Goal: Information Seeking & Learning: Learn about a topic

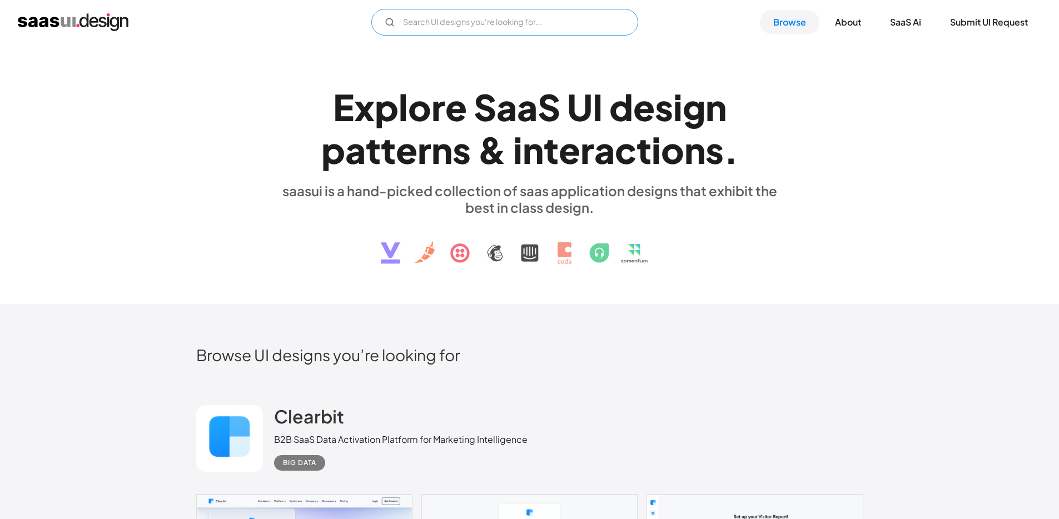
click at [494, 29] on input "Email Form" at bounding box center [504, 22] width 267 height 27
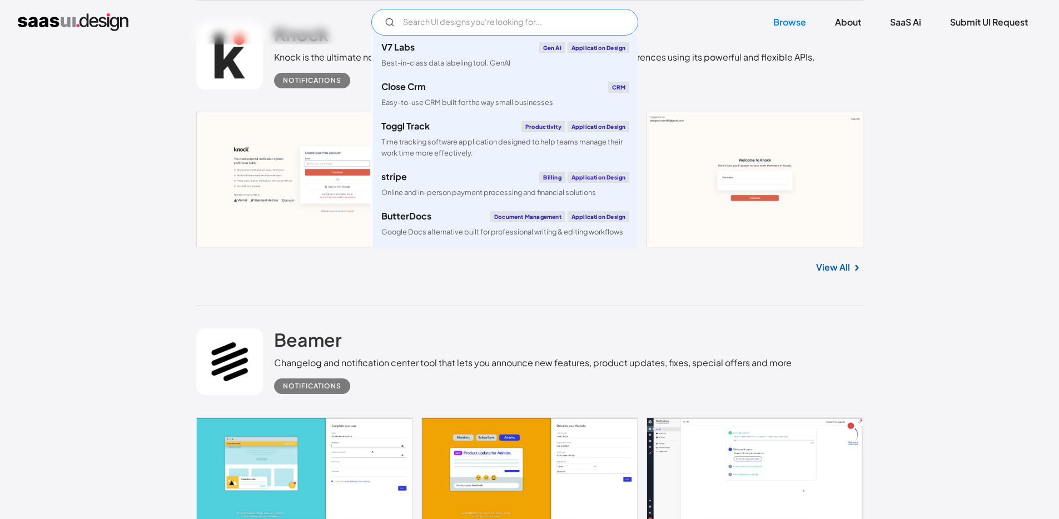
scroll to position [1087, 0]
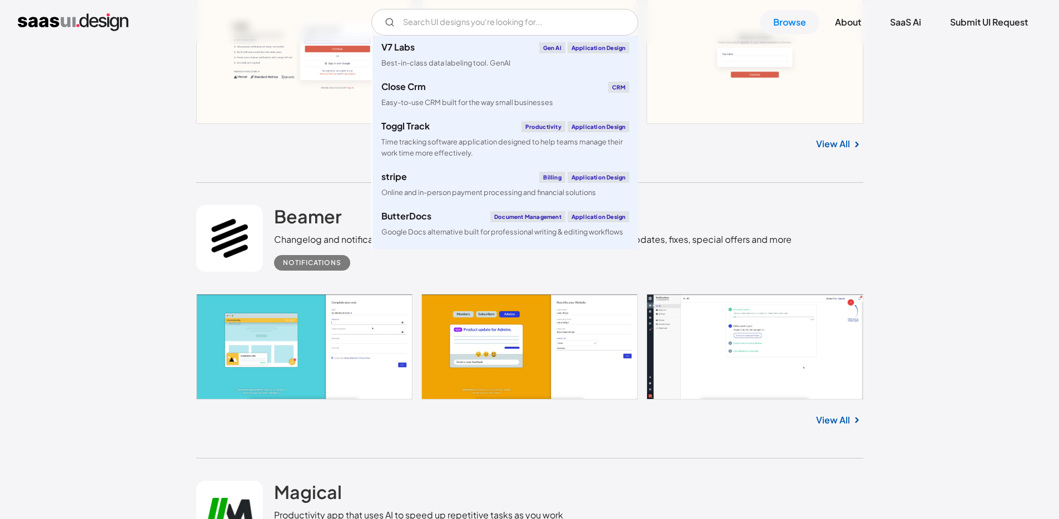
click at [204, 314] on link at bounding box center [529, 346] width 667 height 105
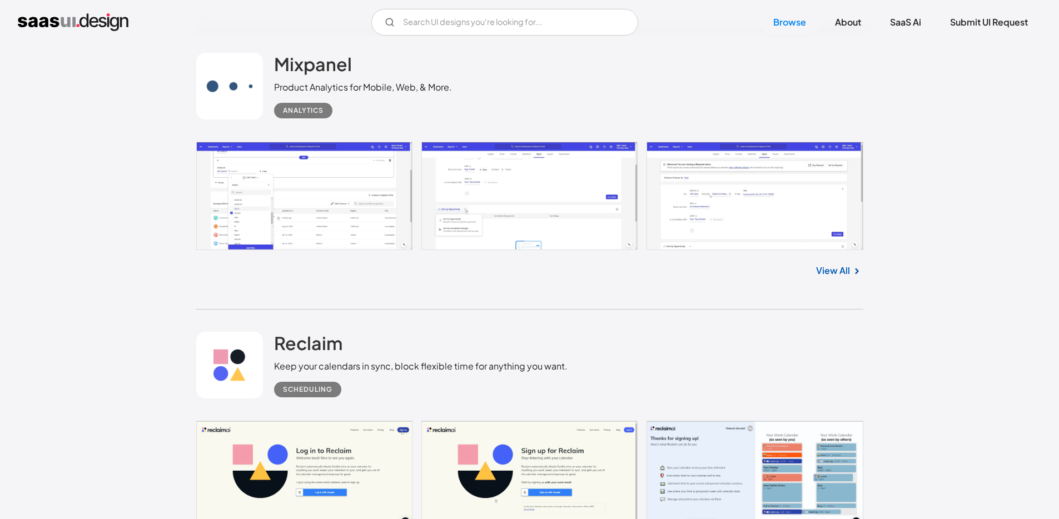
scroll to position [10552, 0]
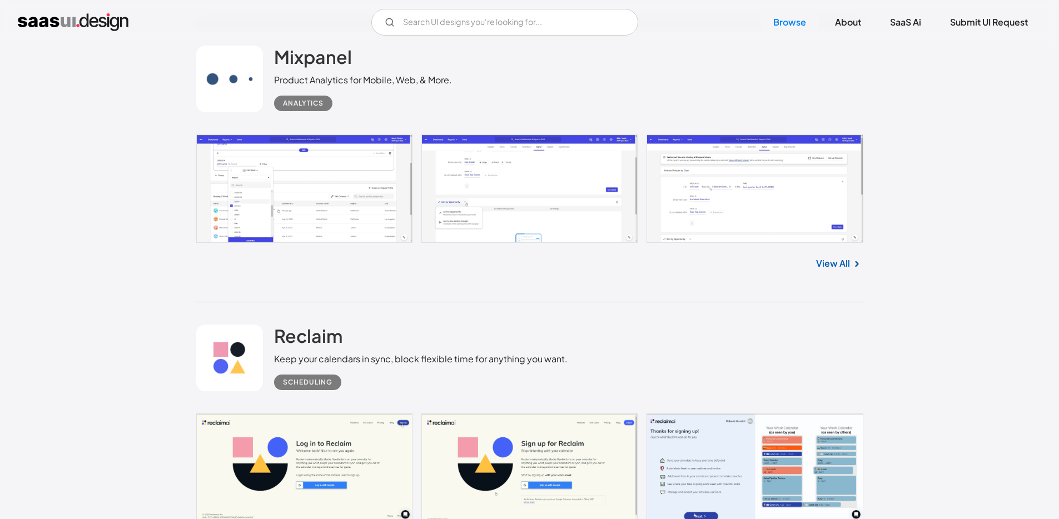
click at [332, 201] on link at bounding box center [529, 188] width 667 height 108
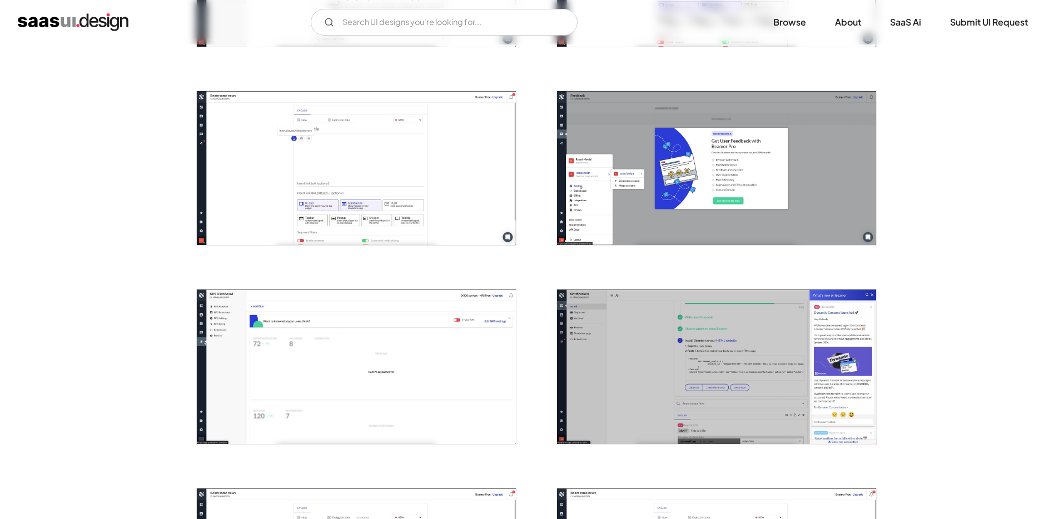
scroll to position [767, 0]
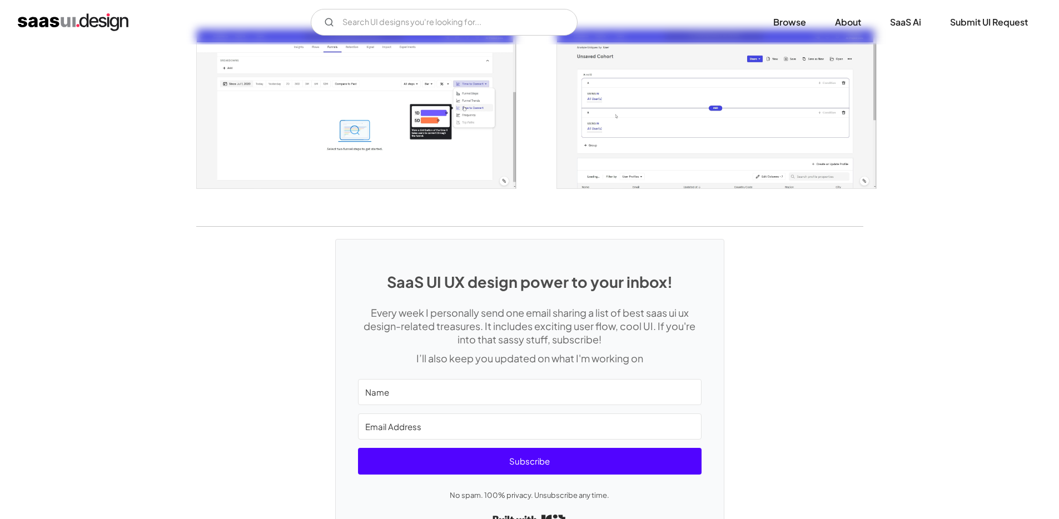
scroll to position [2133, 0]
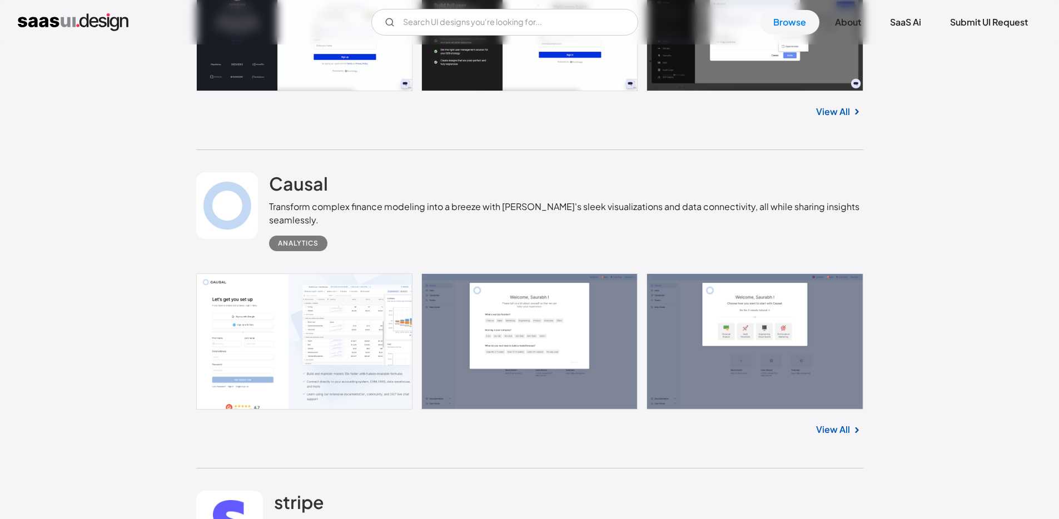
scroll to position [12181, 0]
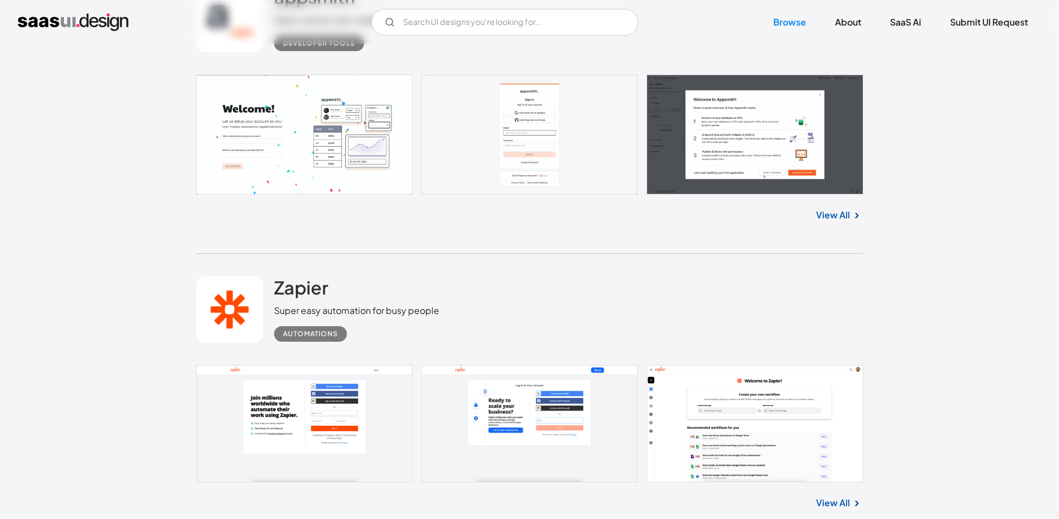
scroll to position [16233, 0]
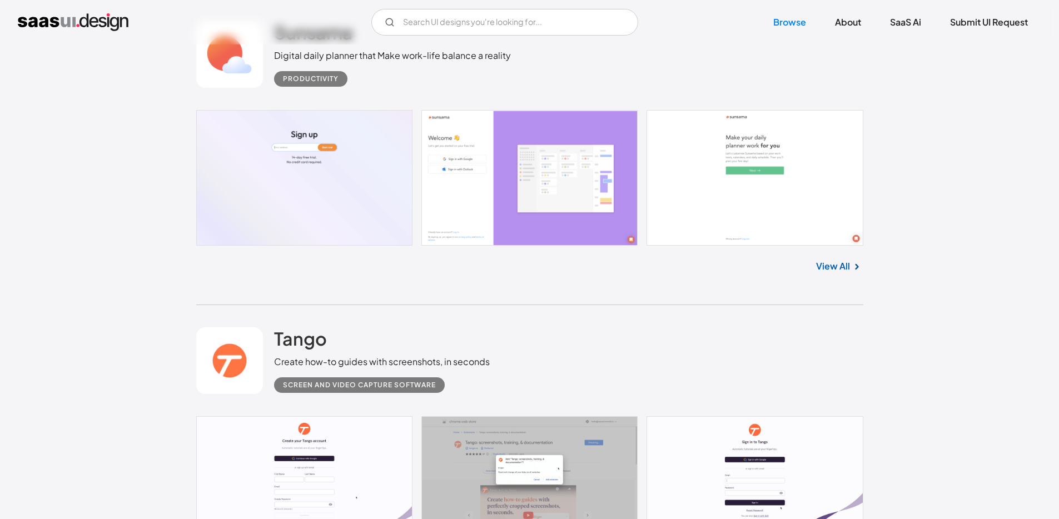
scroll to position [18420, 0]
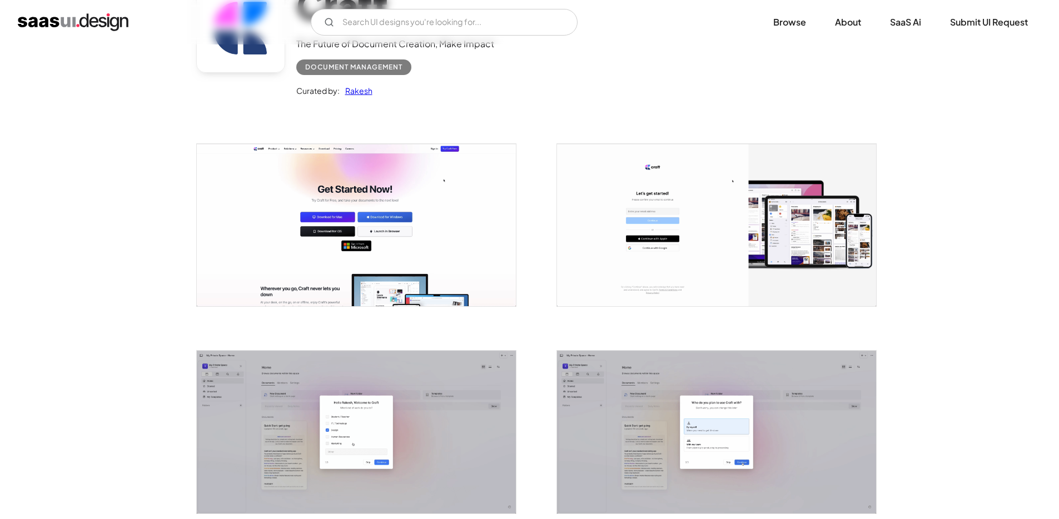
scroll to position [163, 0]
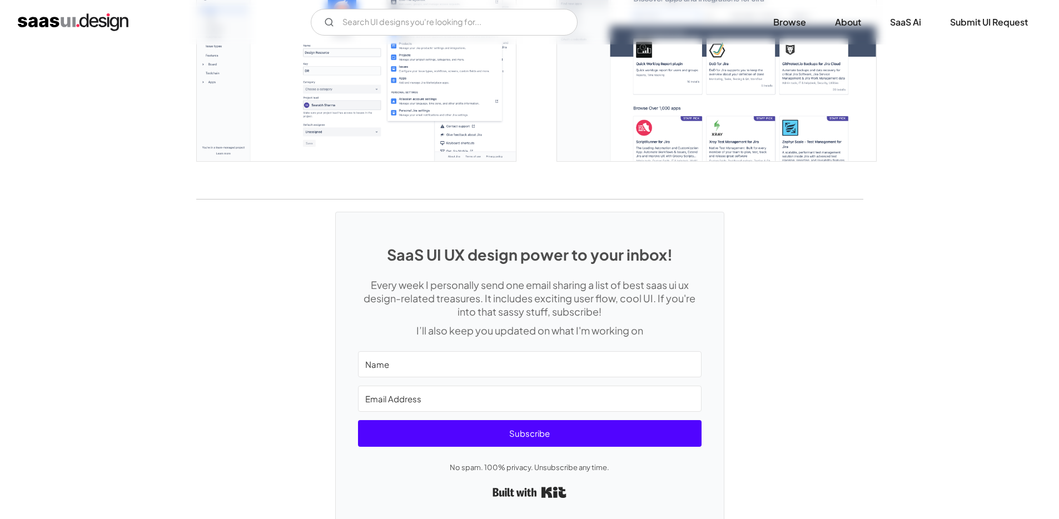
scroll to position [3023, 0]
